Goal: Book appointment/travel/reservation

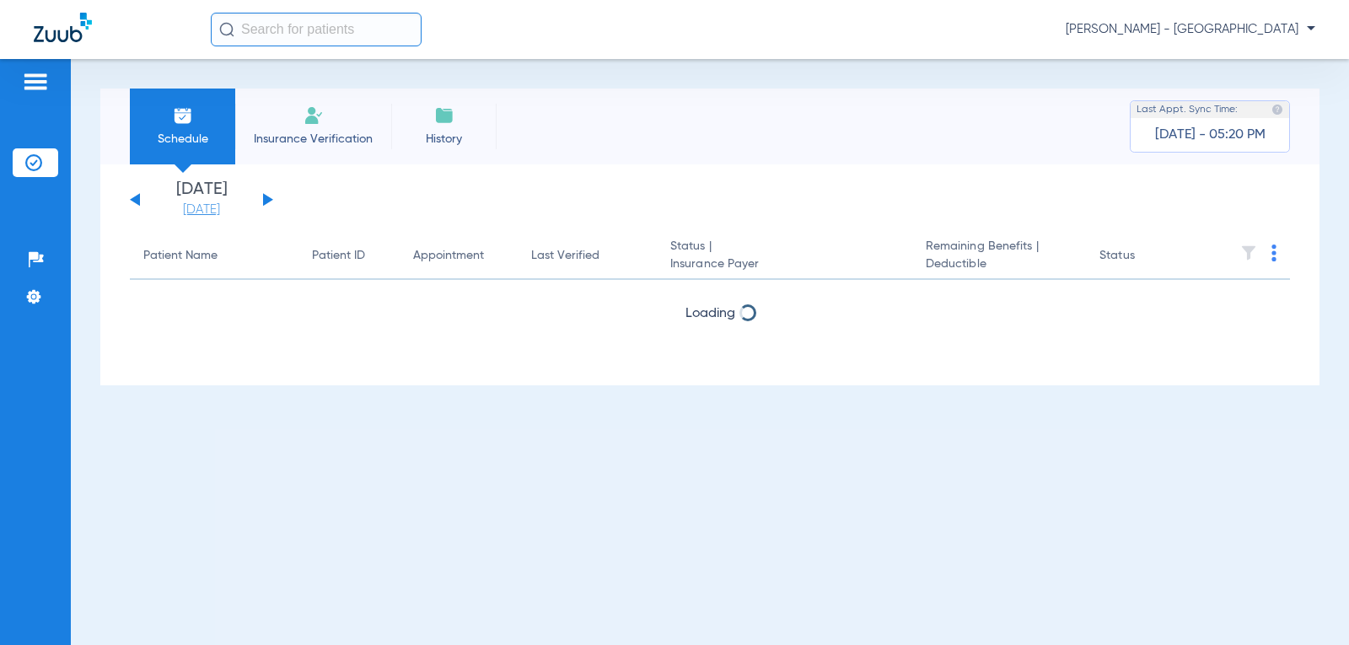
click at [202, 214] on link "[DATE]" at bounding box center [201, 209] width 101 height 17
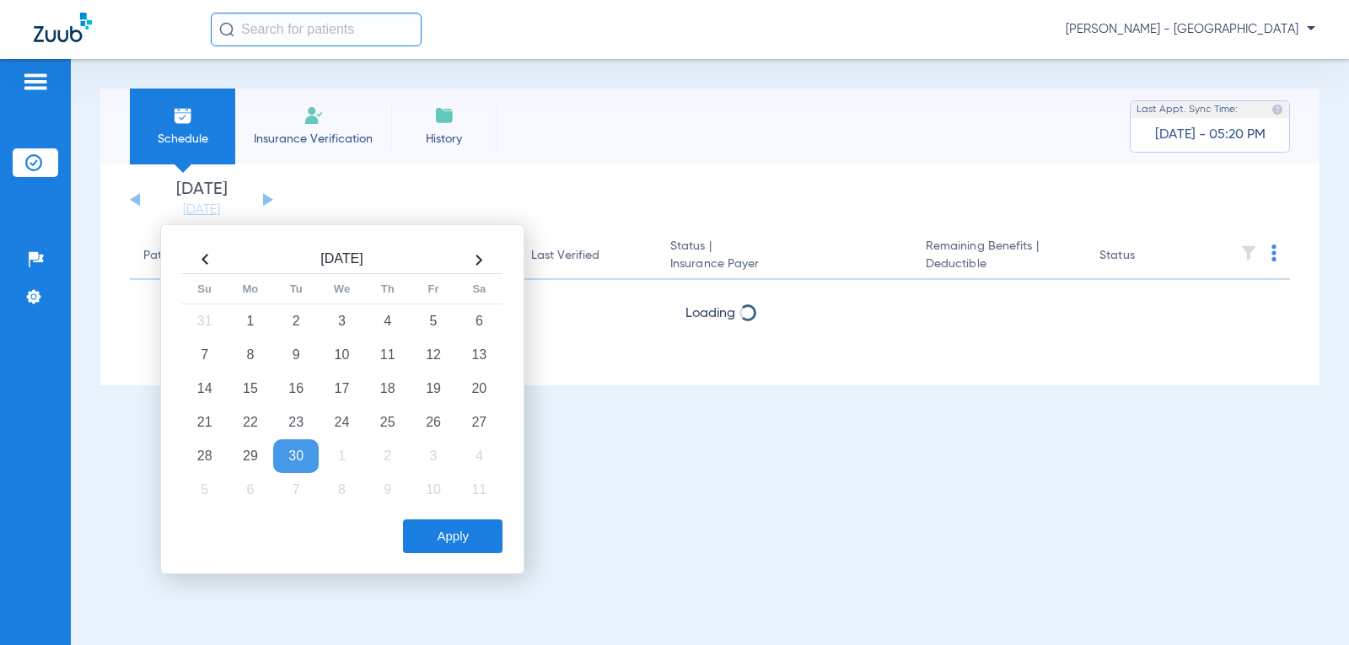
click at [205, 253] on th at bounding box center [205, 259] width 46 height 27
click at [474, 264] on th at bounding box center [479, 260] width 46 height 27
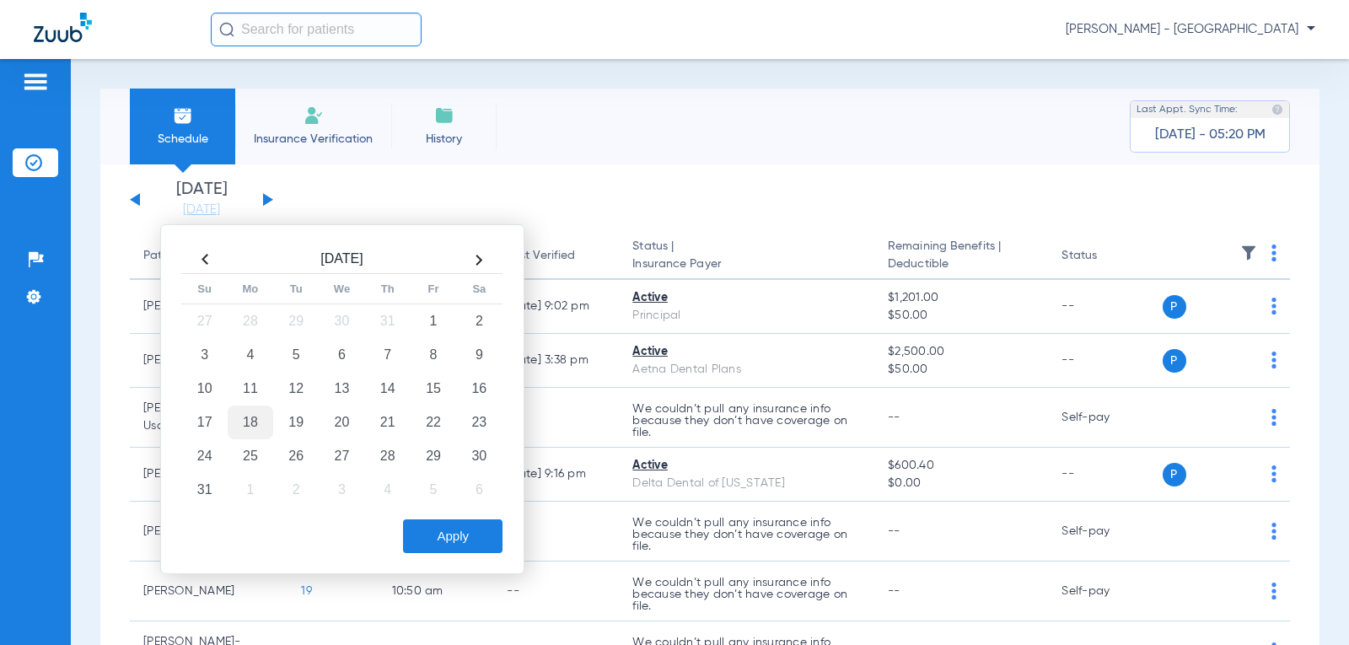
click at [251, 419] on td "18" at bounding box center [251, 422] width 46 height 34
click at [458, 534] on button "Apply" at bounding box center [452, 536] width 99 height 34
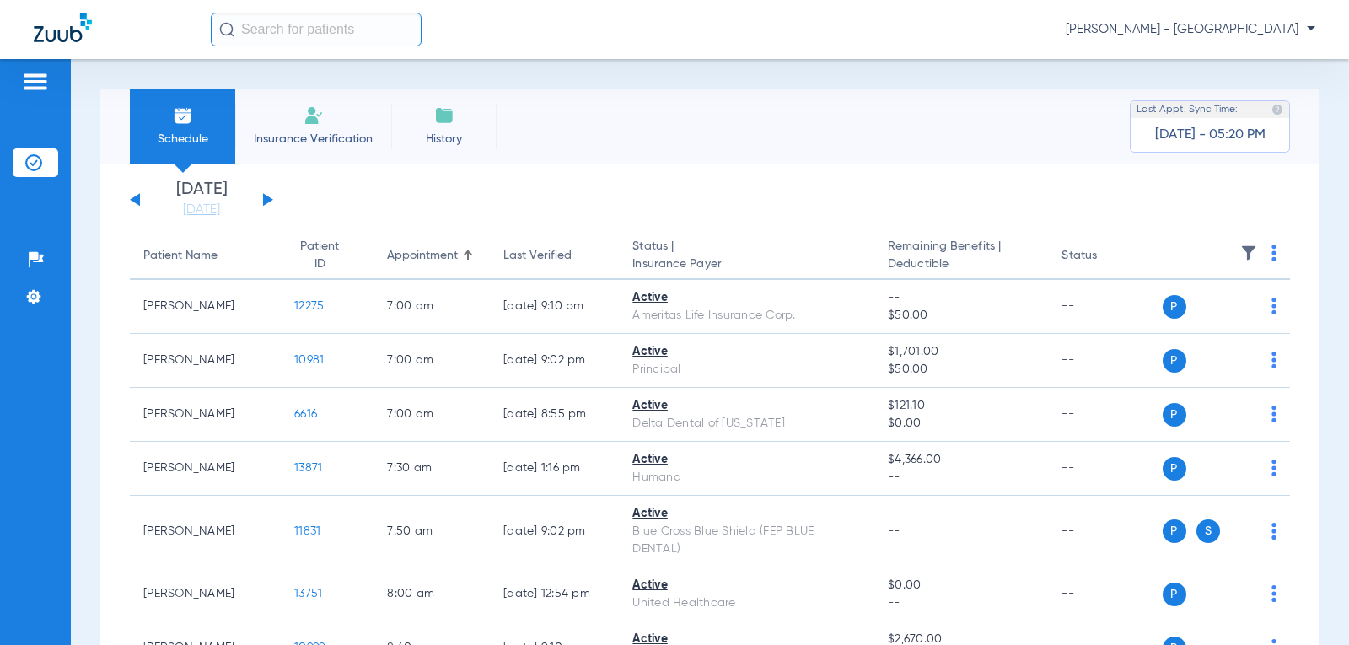
click at [267, 201] on button at bounding box center [268, 199] width 10 height 13
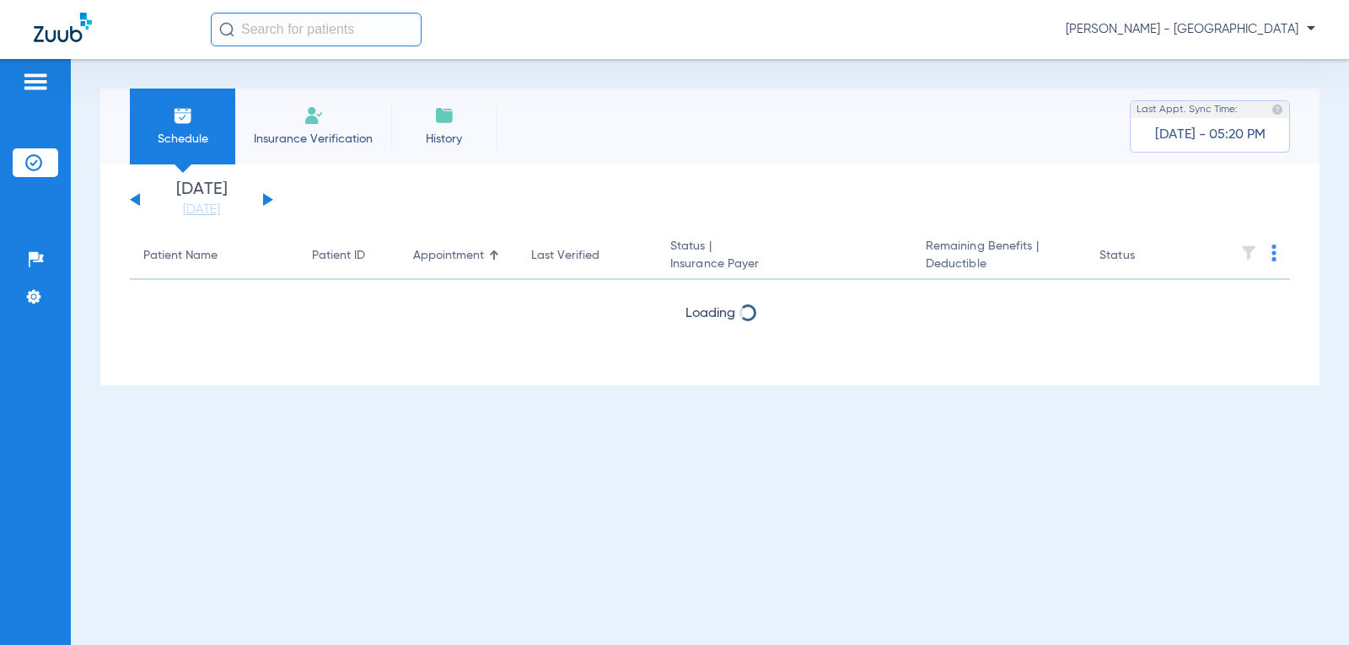
click at [269, 201] on button at bounding box center [268, 199] width 10 height 13
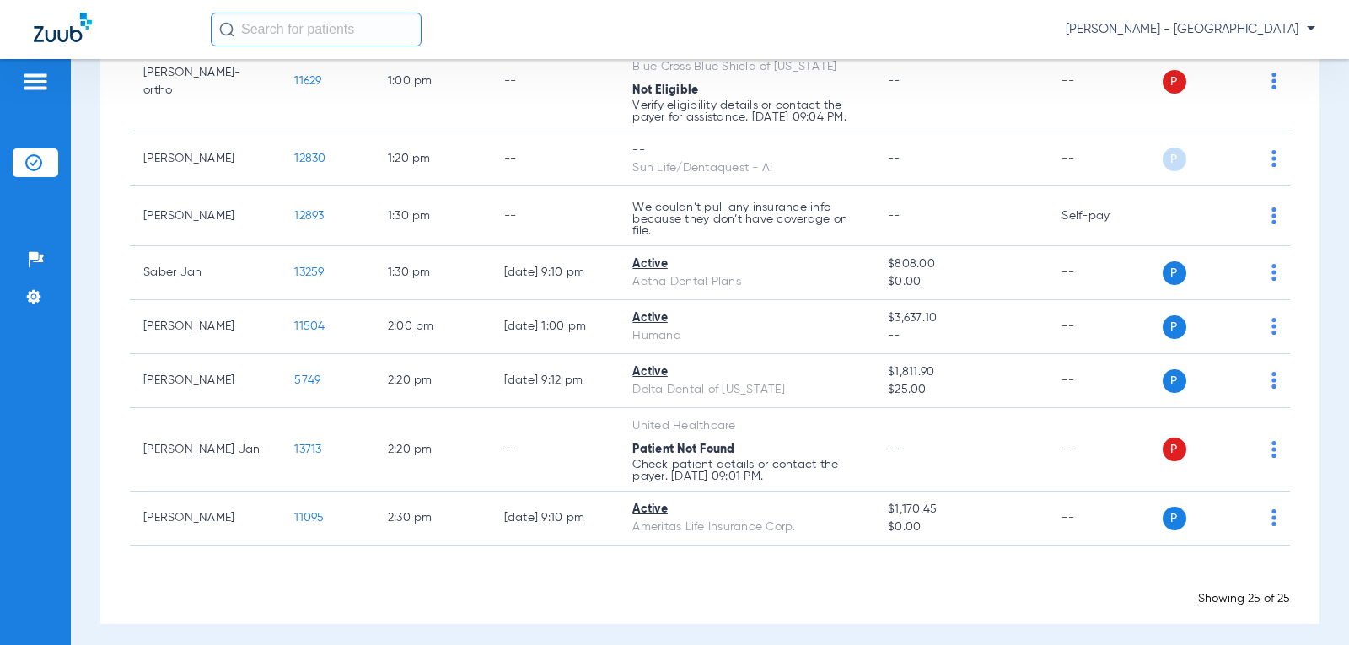
scroll to position [1280, 0]
